Goal: Transaction & Acquisition: Purchase product/service

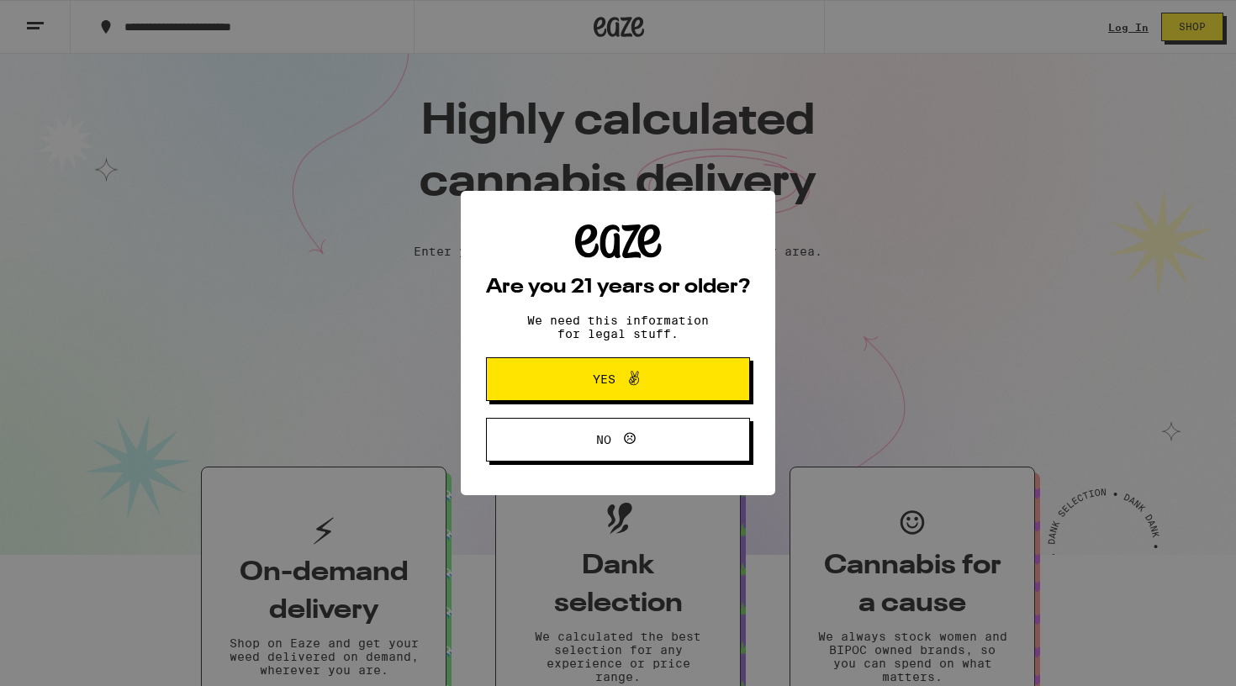
click at [558, 374] on span "Yes" at bounding box center [618, 379] width 128 height 22
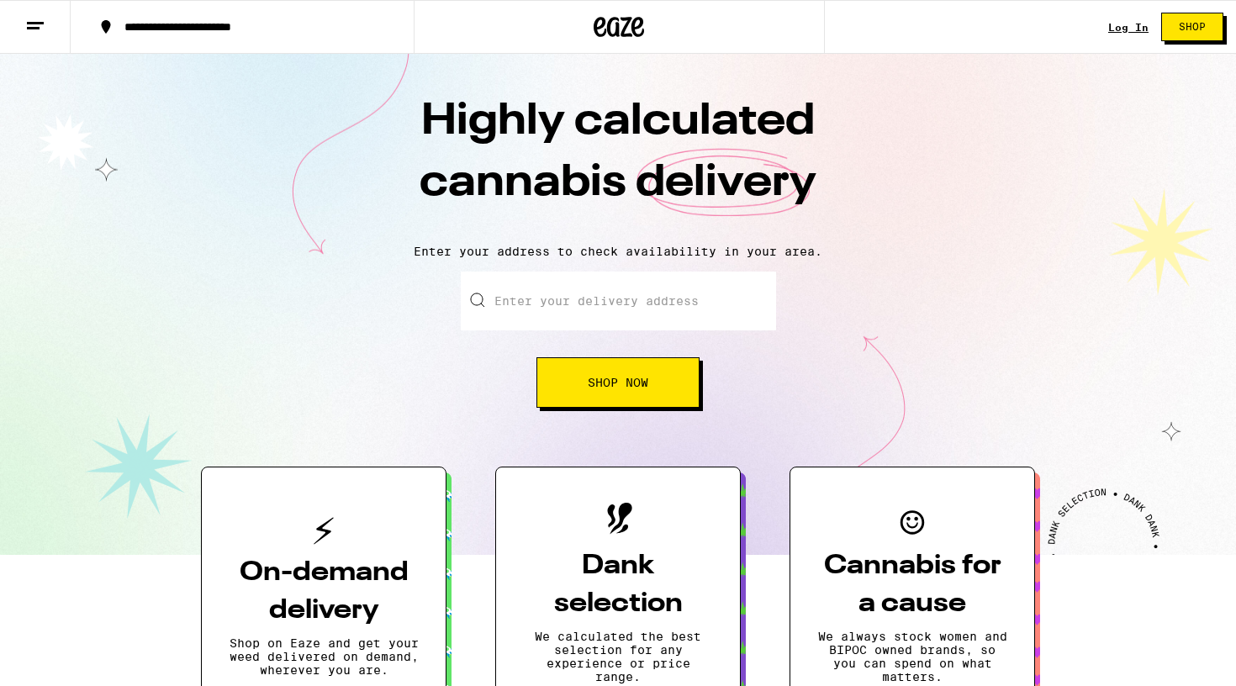
click at [559, 310] on input "Enter your delivery address" at bounding box center [618, 301] width 315 height 59
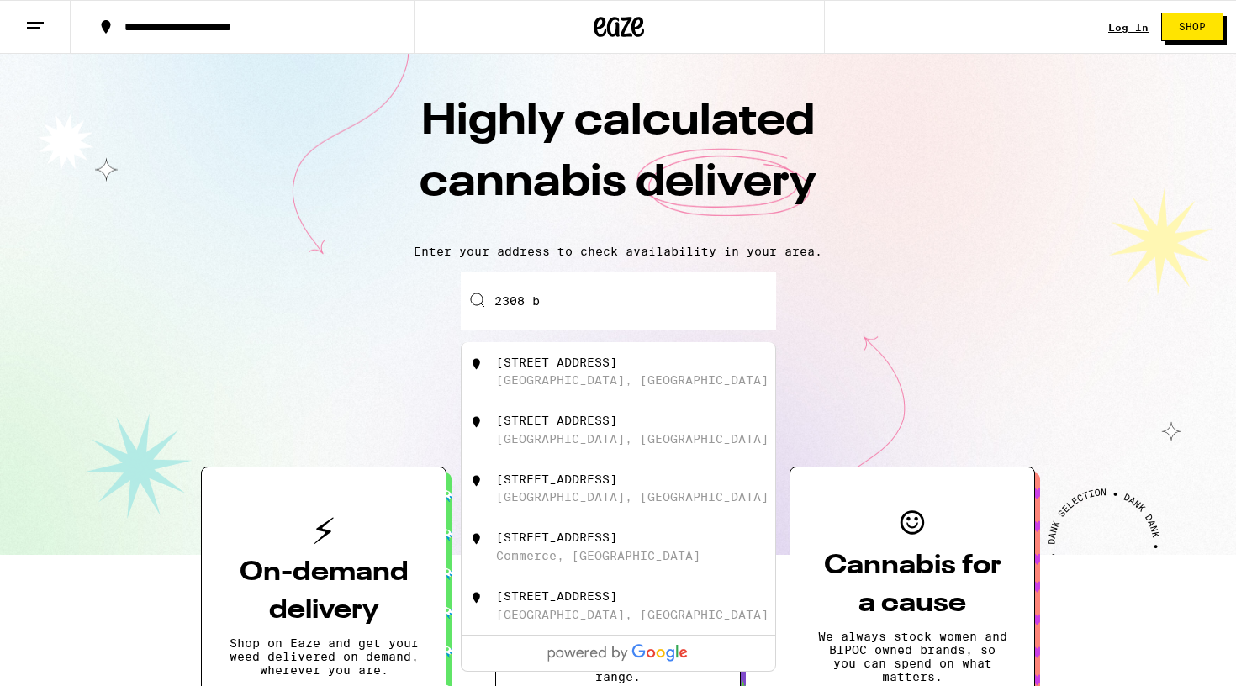
click at [576, 374] on div "[STREET_ADDRESS]" at bounding box center [646, 372] width 300 height 32
type input "[STREET_ADDRESS]"
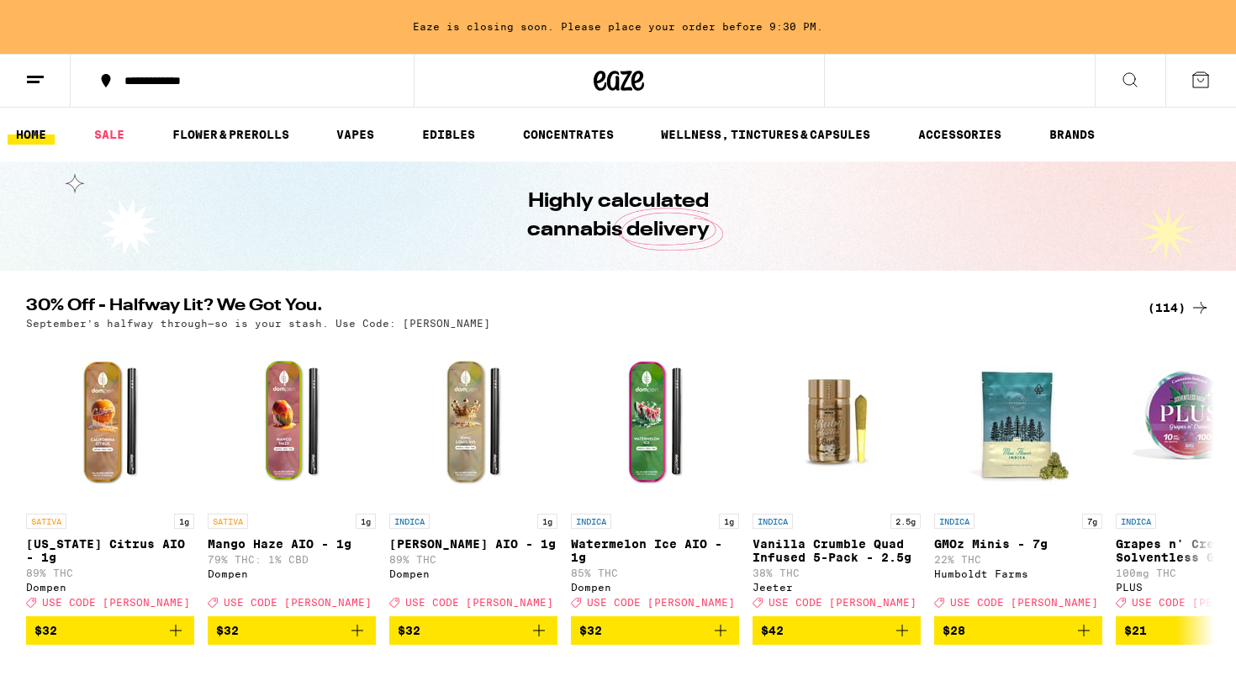
click at [1128, 67] on button at bounding box center [1130, 81] width 71 height 53
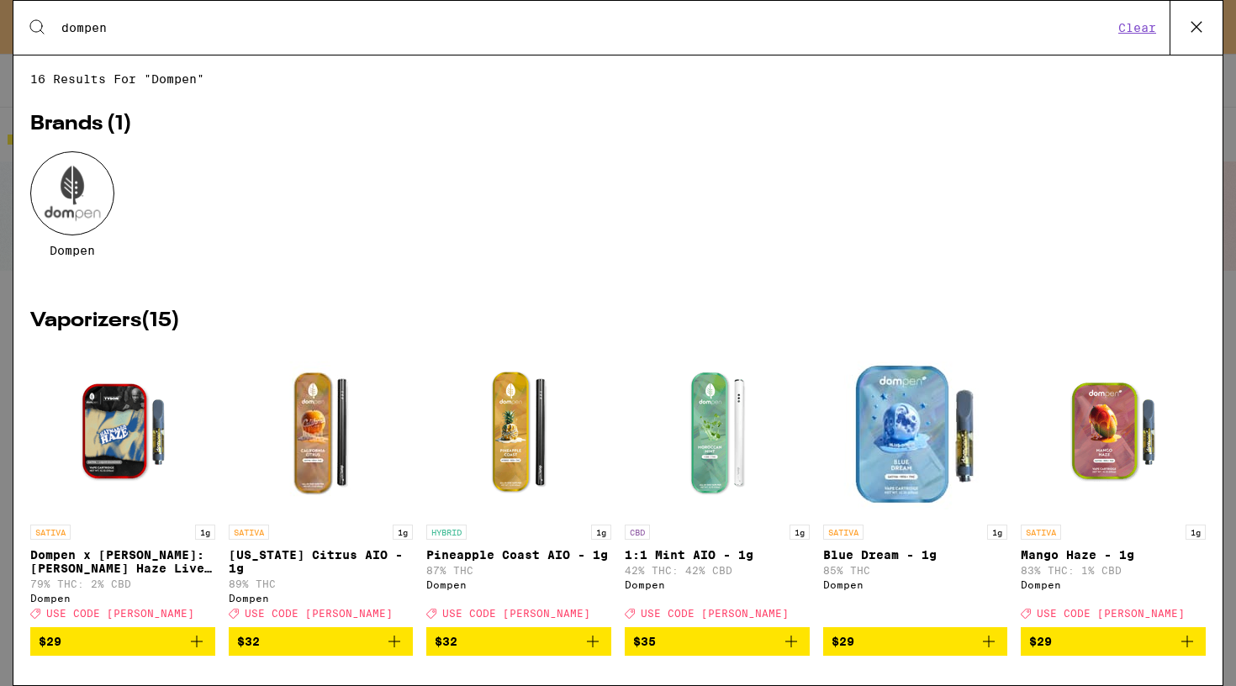
type input "dompen"
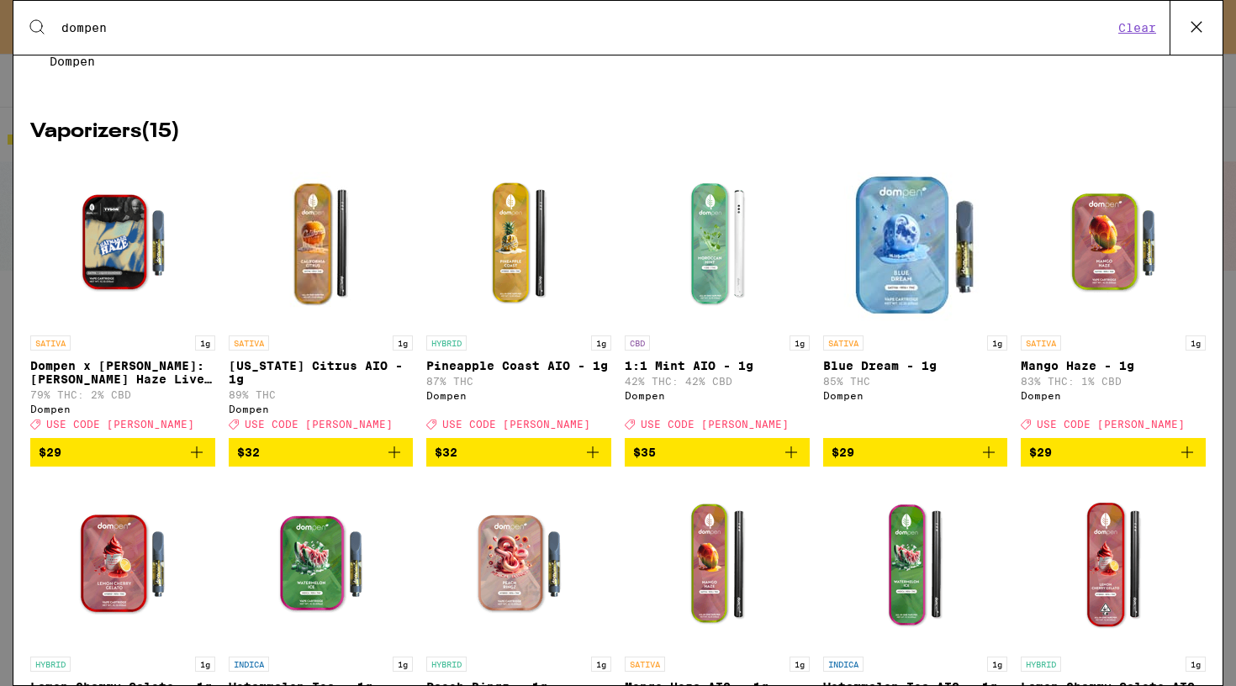
scroll to position [187, 0]
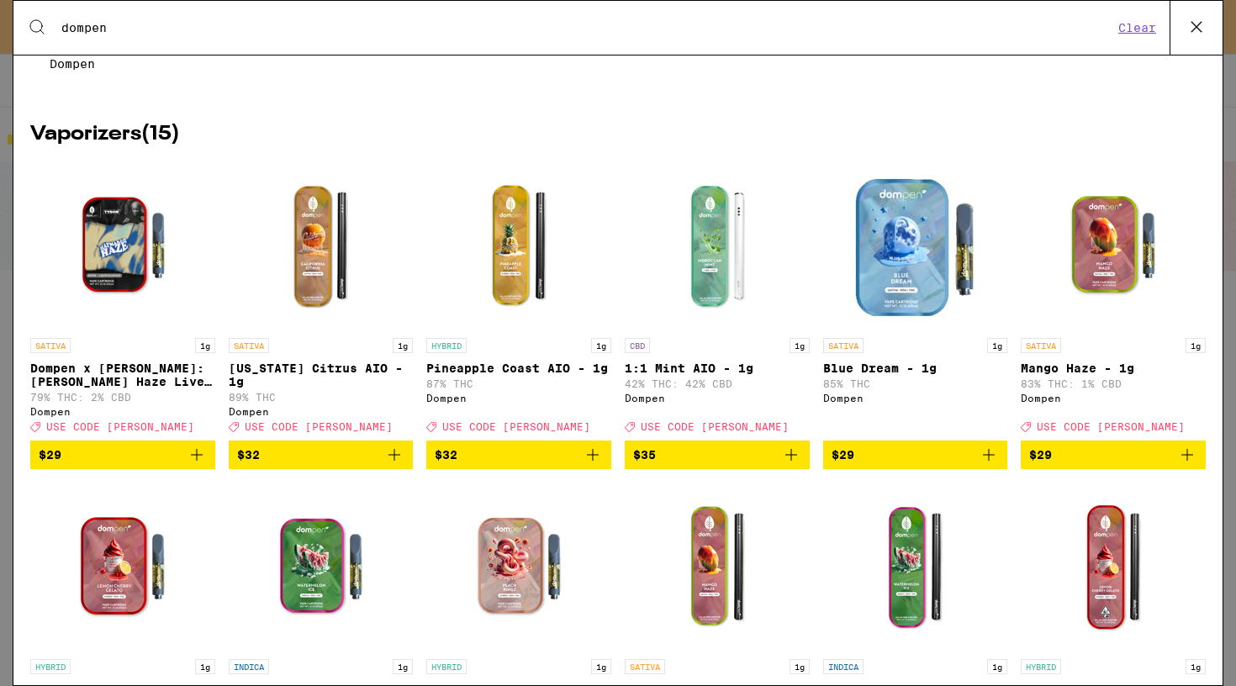
click at [504, 251] on img "Open page for Pineapple Coast AIO - 1g from Dompen" at bounding box center [519, 245] width 168 height 168
